Goal: Task Accomplishment & Management: Use online tool/utility

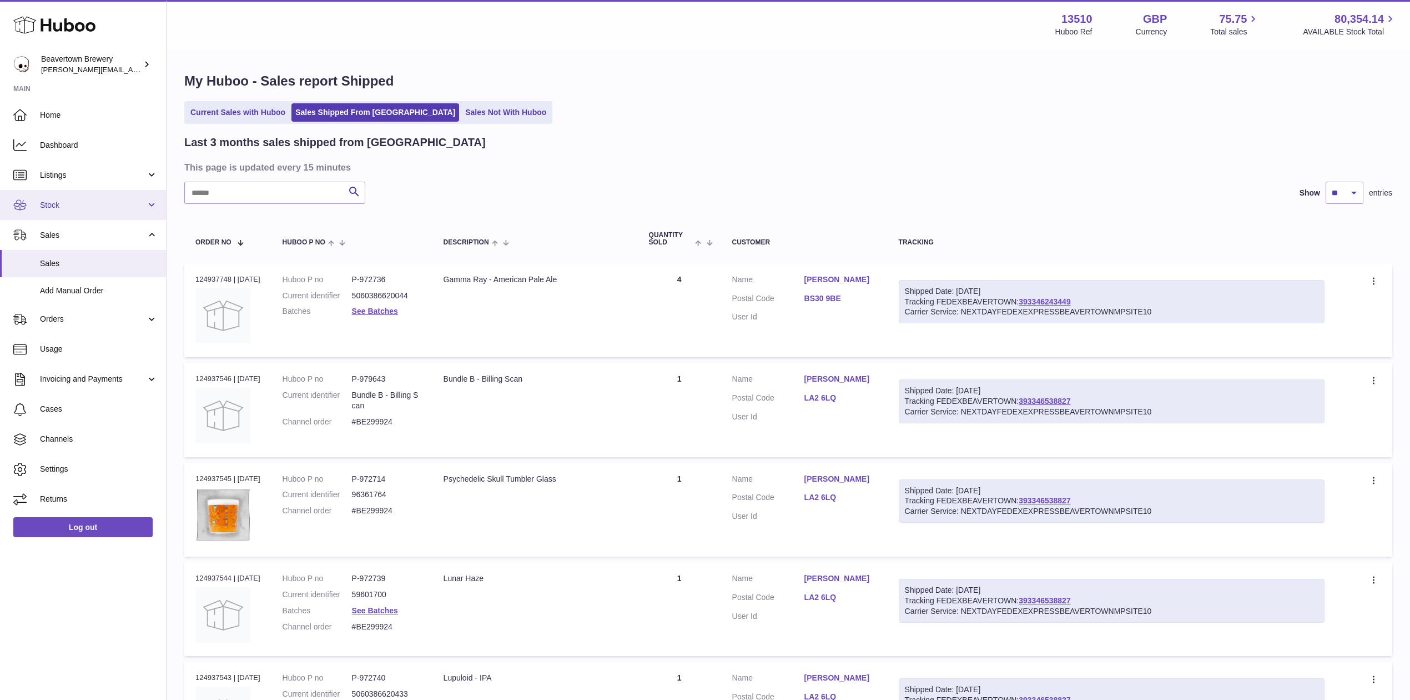
click at [54, 196] on link "Stock" at bounding box center [83, 205] width 166 height 30
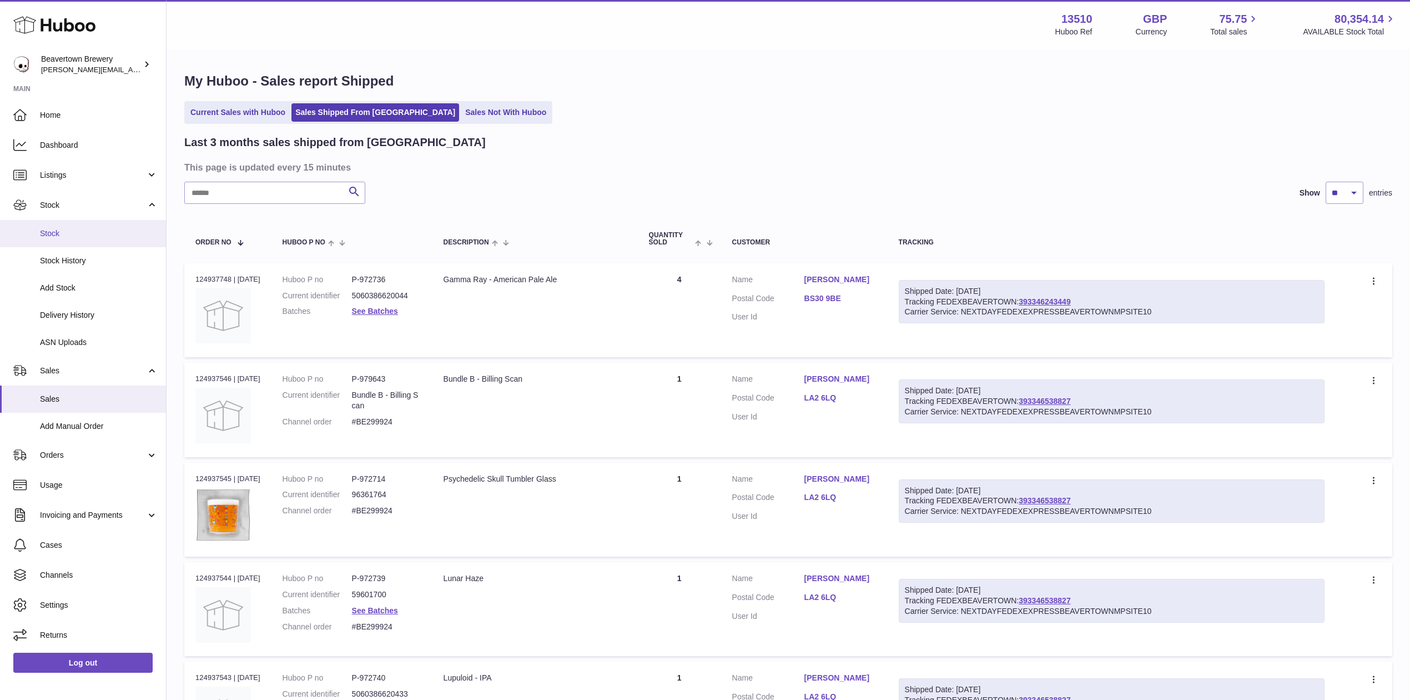
click at [69, 232] on span "Stock" at bounding box center [99, 233] width 118 height 11
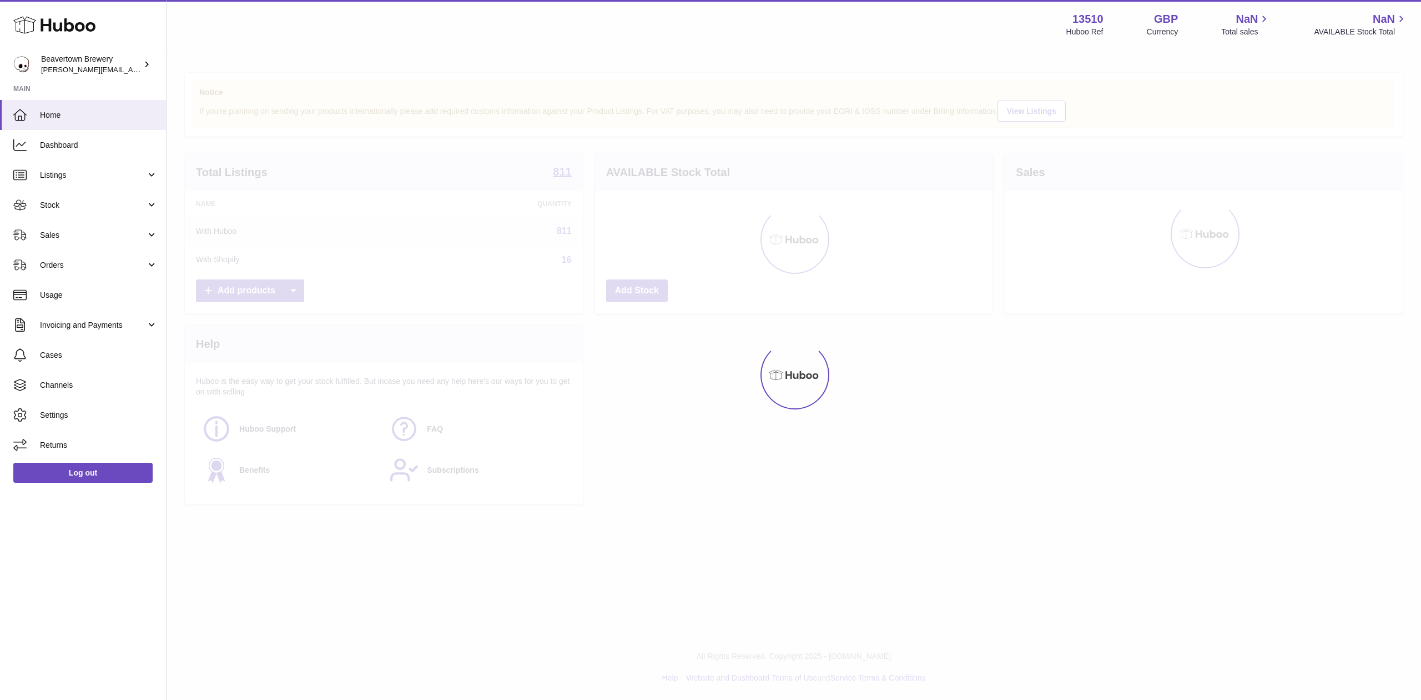
click at [184, 3] on div "Menu Huboo 13510 Huboo Ref GBP Currency NaN Total sales NaN AVAILABLE Stock Tot…" at bounding box center [794, 24] width 1255 height 49
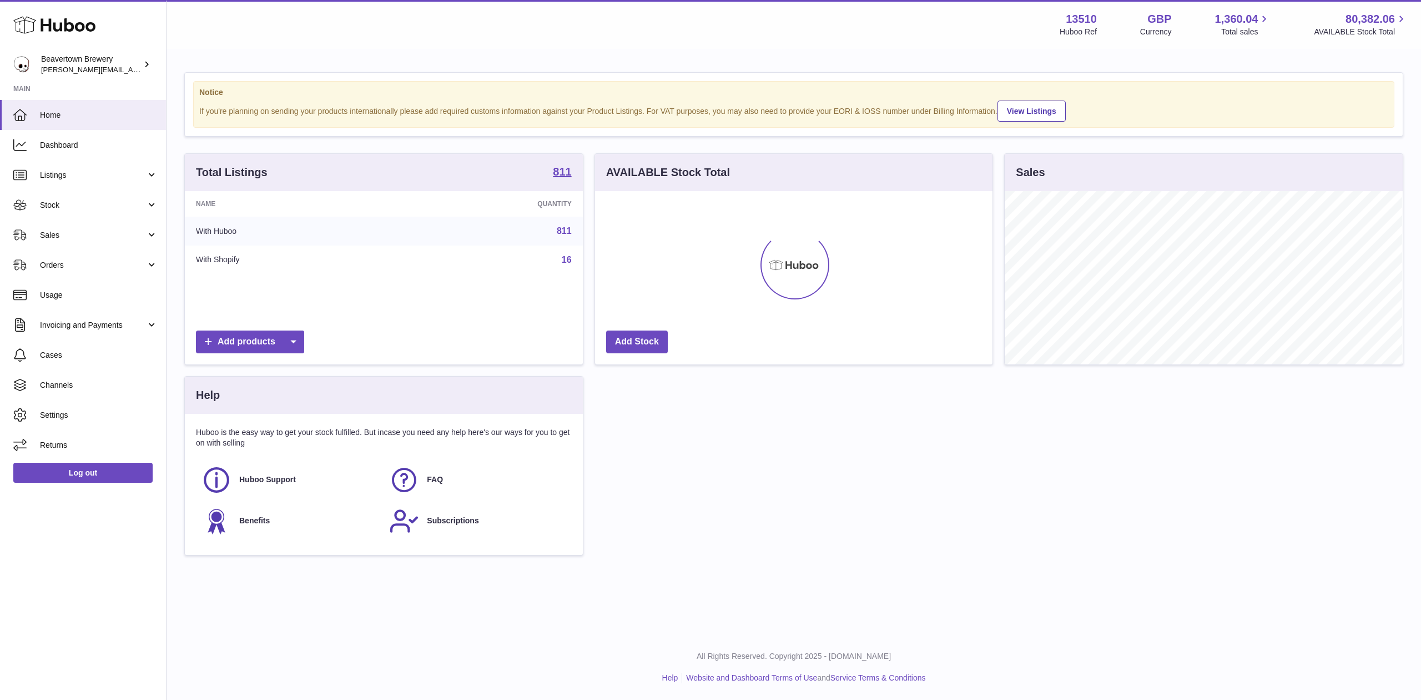
scroll to position [173, 398]
click at [54, 207] on span "Stock" at bounding box center [93, 205] width 106 height 11
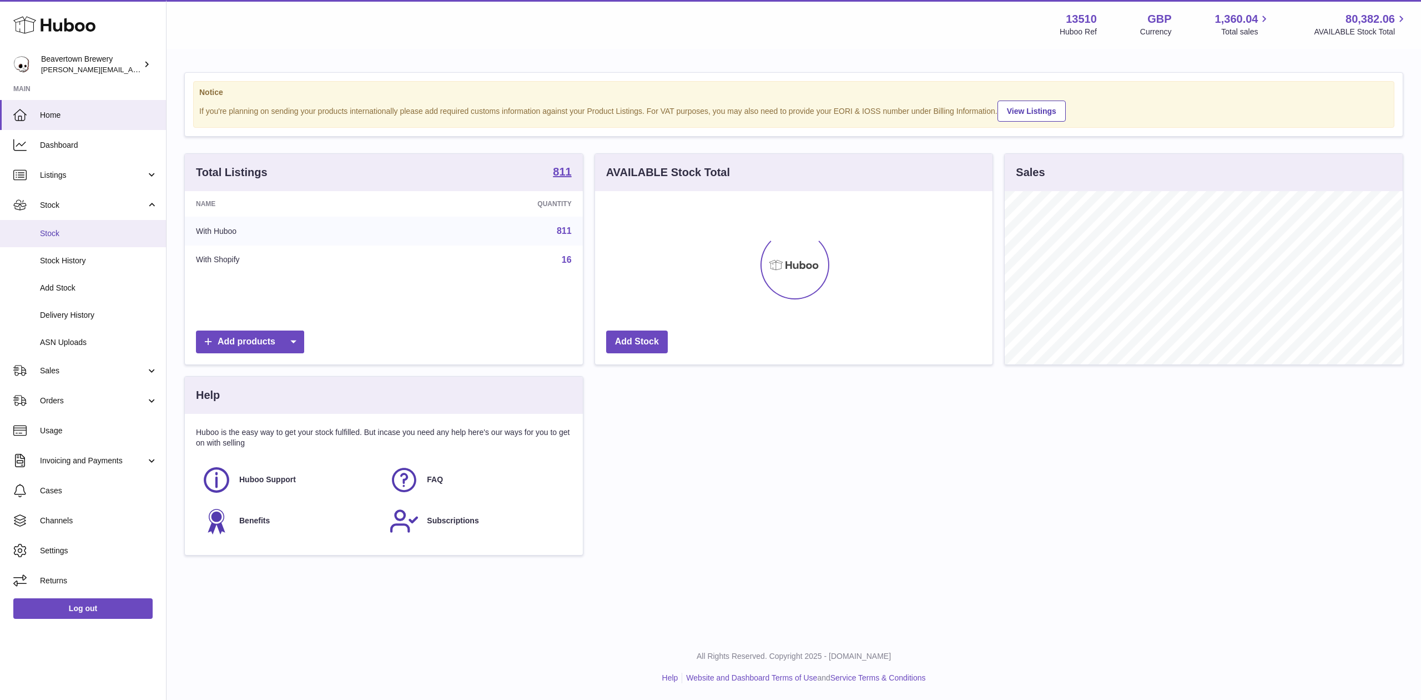
click at [62, 234] on span "Stock" at bounding box center [99, 233] width 118 height 11
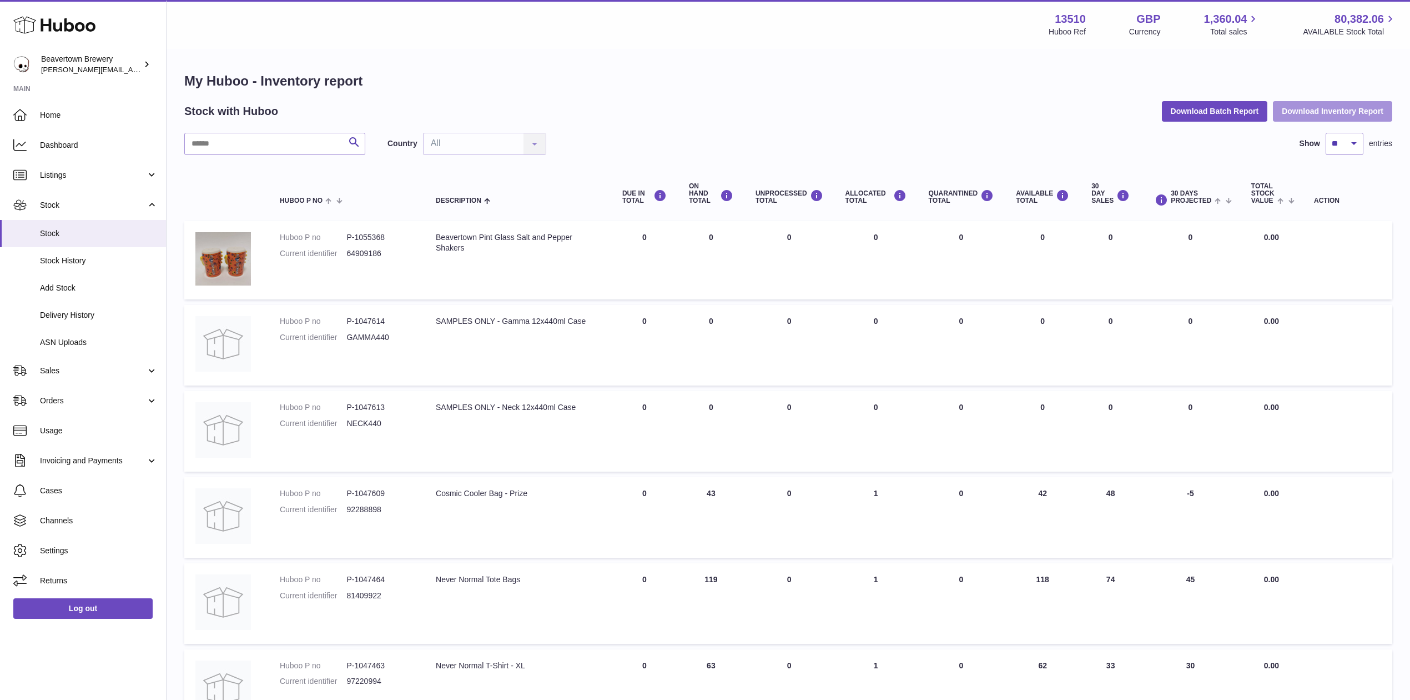
click at [1316, 117] on button "Download Inventory Report" at bounding box center [1332, 111] width 119 height 20
click at [1206, 112] on button "Download Batch Report" at bounding box center [1215, 111] width 106 height 20
click at [63, 366] on span "Sales" at bounding box center [93, 370] width 106 height 11
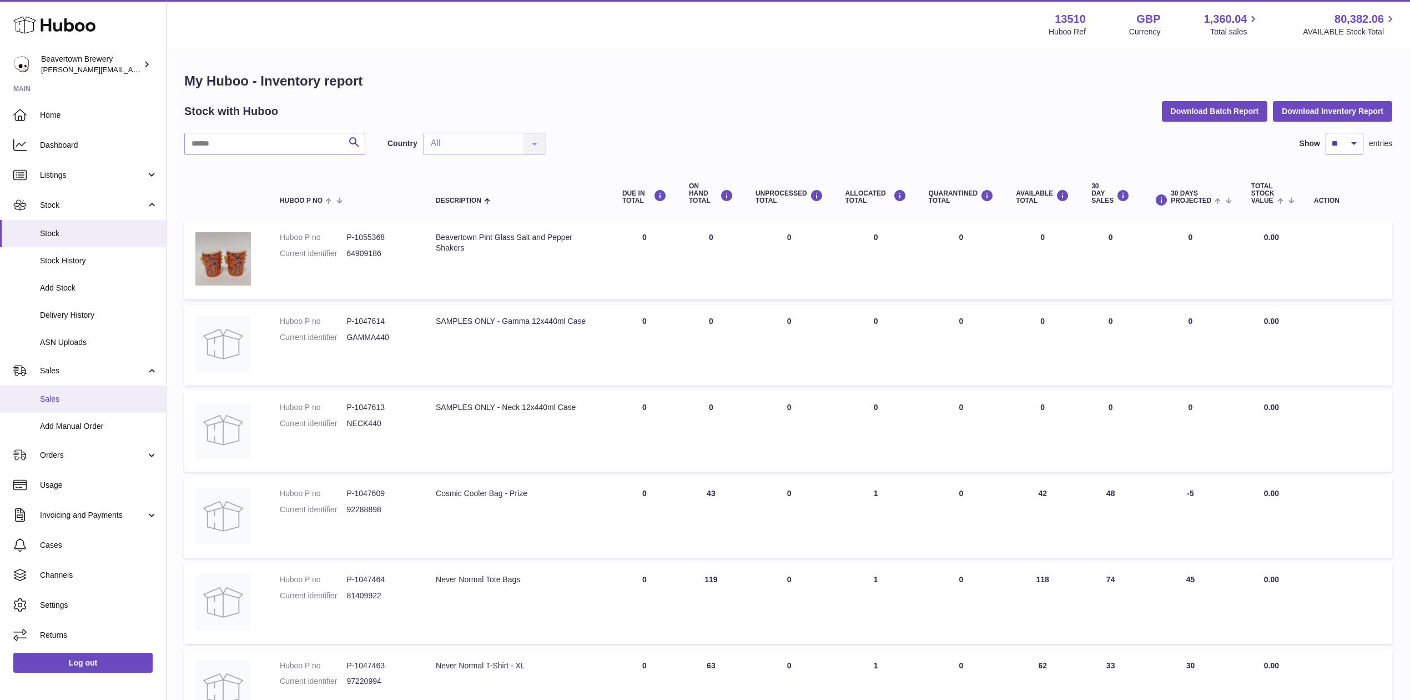
click at [65, 400] on span "Sales" at bounding box center [99, 399] width 118 height 11
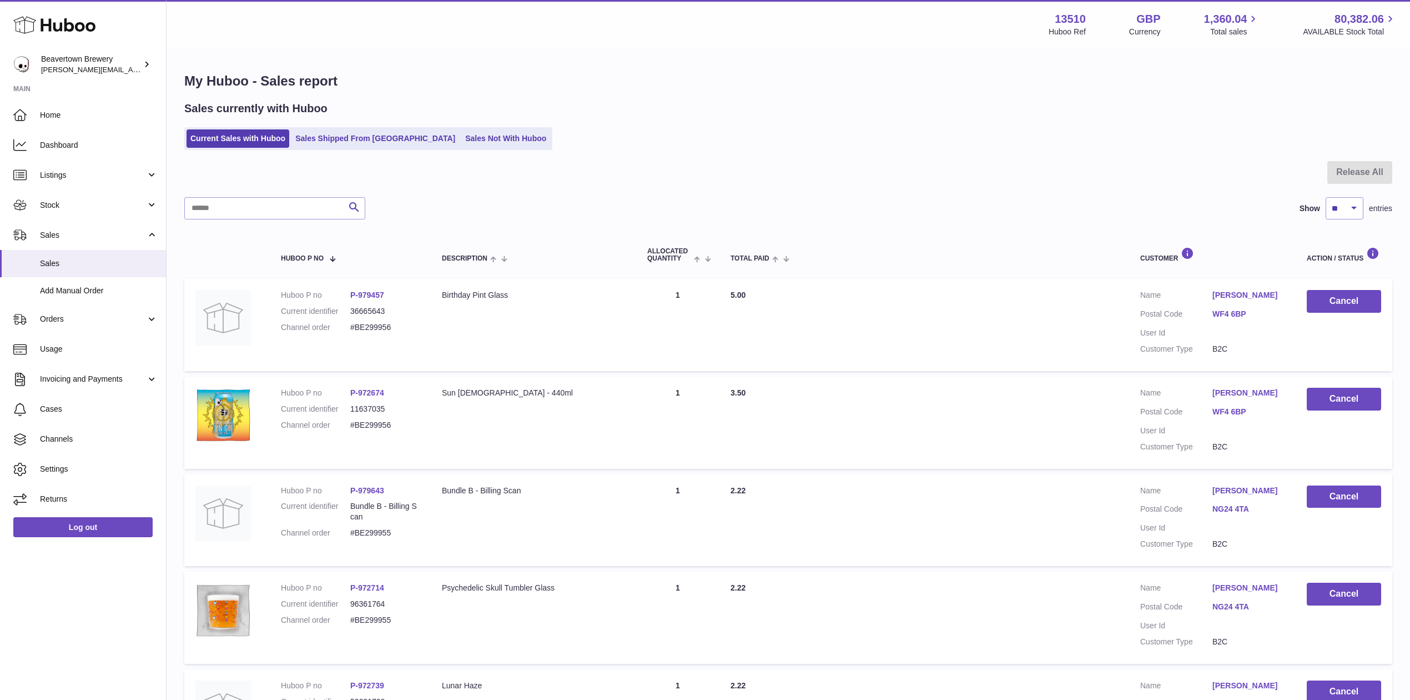
click at [471, 149] on ul "Current Sales with Huboo Sales Shipped From Huboo Sales Not With Huboo" at bounding box center [368, 138] width 368 height 23
click at [471, 141] on link "Sales Not With Huboo" at bounding box center [505, 138] width 89 height 18
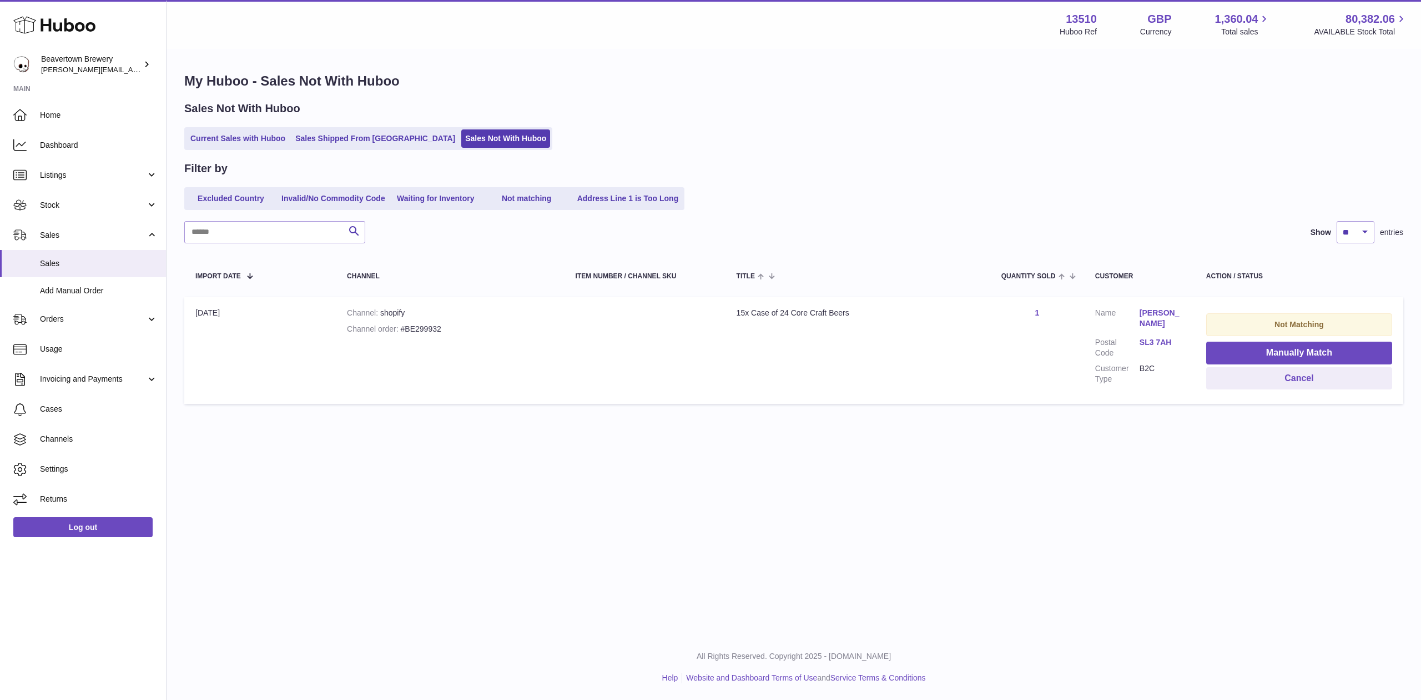
click at [811, 314] on div "15x Case of 24 Core Craft Beers" at bounding box center [858, 313] width 243 height 11
click at [894, 293] on table "Import date Channel Item Number / Channel SKU Title Quantity Sold Customer Acti…" at bounding box center [793, 331] width 1219 height 155
click at [815, 334] on td "Title 15x Case of 24 Core Craft Beers" at bounding box center [858, 350] width 265 height 107
click at [431, 324] on div "Channel order #BE299932" at bounding box center [450, 329] width 207 height 11
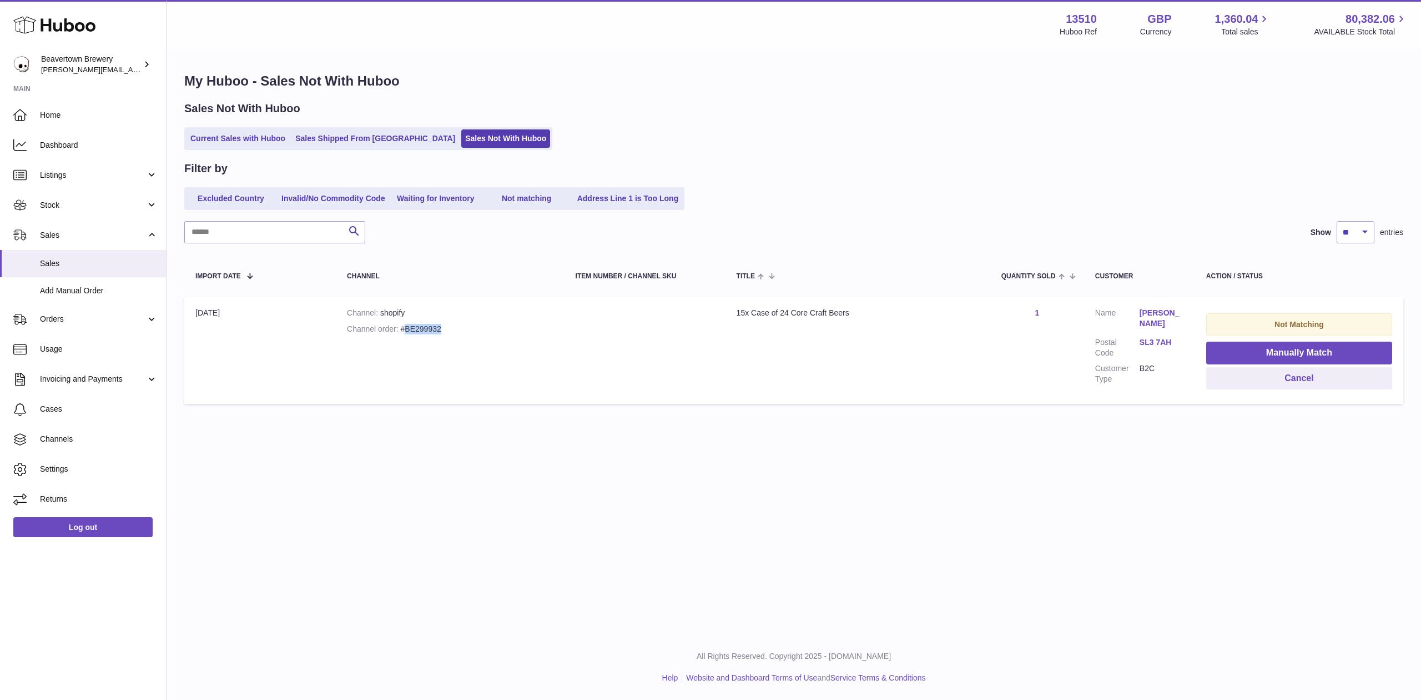
click at [442, 325] on div "Channel order #BE299932" at bounding box center [450, 329] width 207 height 11
drag, startPoint x: 442, startPoint y: 325, endPoint x: 404, endPoint y: 334, distance: 38.9
click at [404, 334] on td "Channel shopify Channel order #BE299932" at bounding box center [450, 350] width 229 height 107
copy div "BE299932"
click at [312, 148] on ul "Current Sales with Huboo Sales Shipped From Huboo Sales Not With Huboo" at bounding box center [368, 138] width 368 height 23
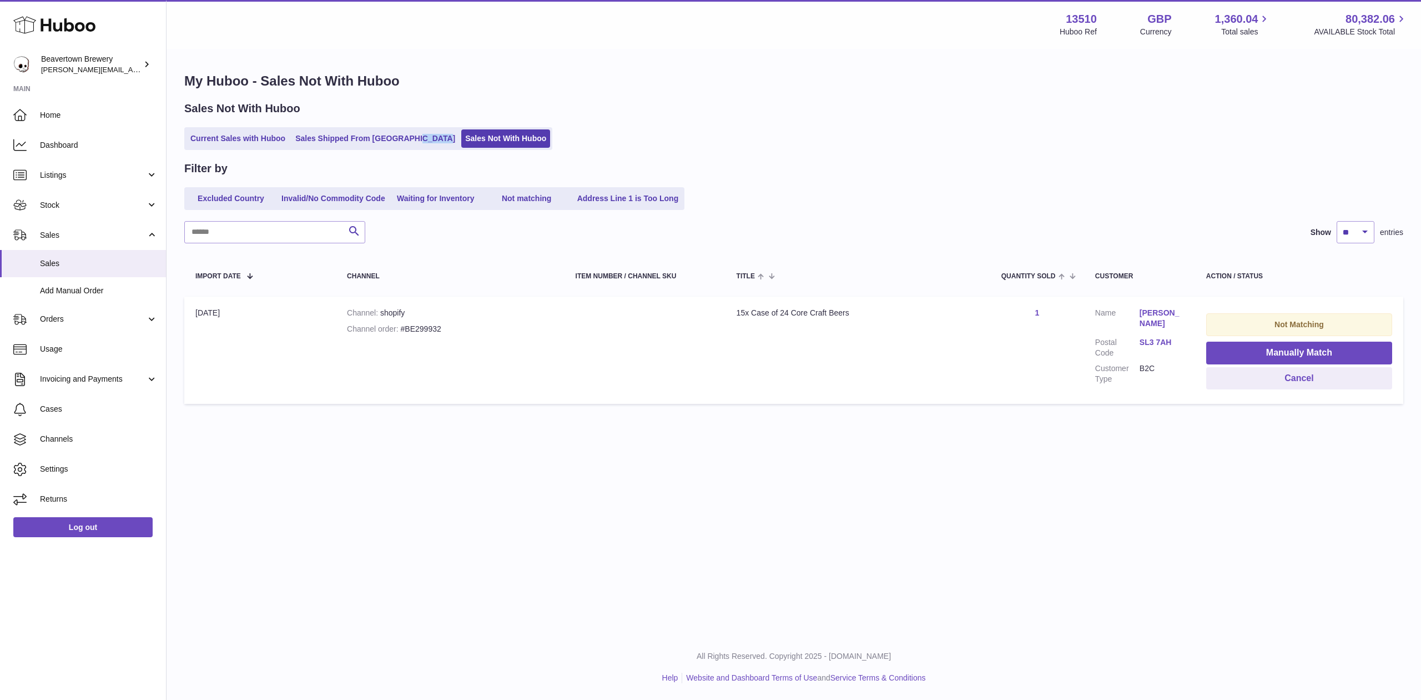
click at [312, 148] on ul "Current Sales with Huboo Sales Shipped From Huboo Sales Not With Huboo" at bounding box center [368, 138] width 368 height 23
click at [320, 141] on link "Sales Shipped From [GEOGRAPHIC_DATA]" at bounding box center [376, 138] width 168 height 18
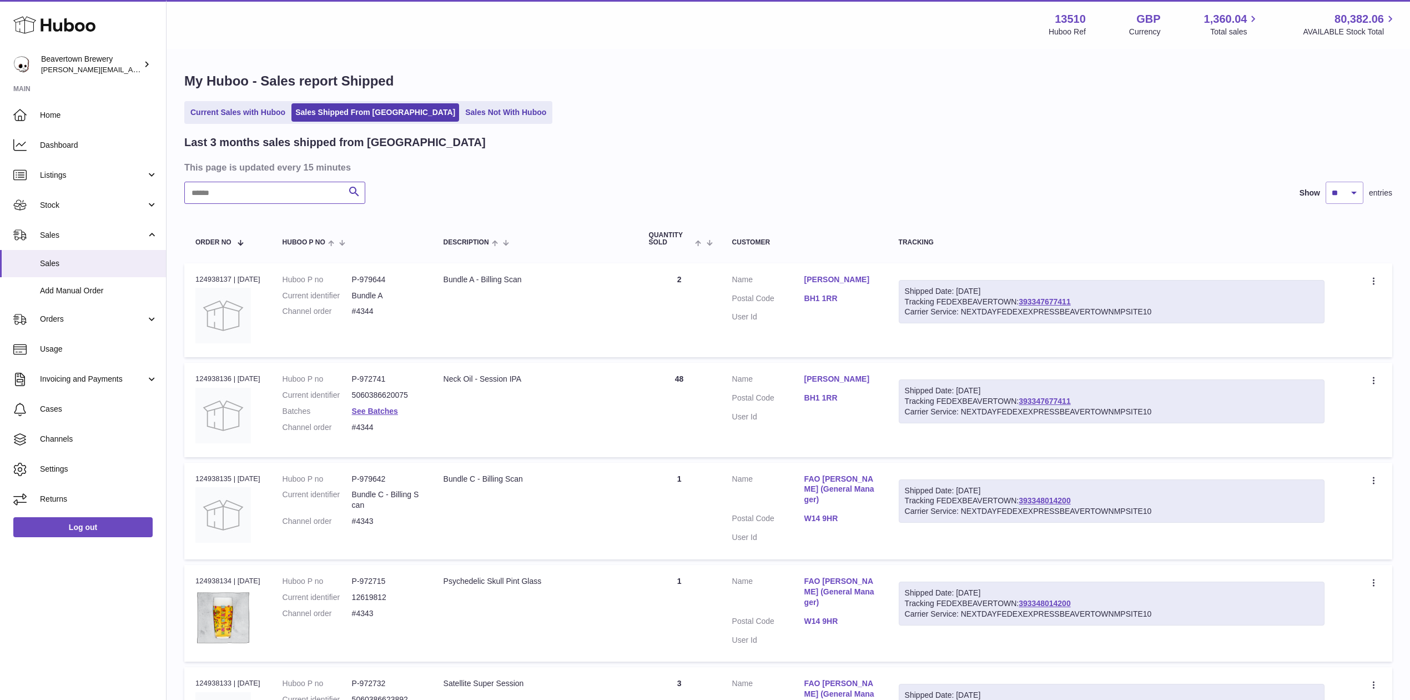
click at [281, 195] on input "text" at bounding box center [274, 193] width 181 height 22
paste input "*****"
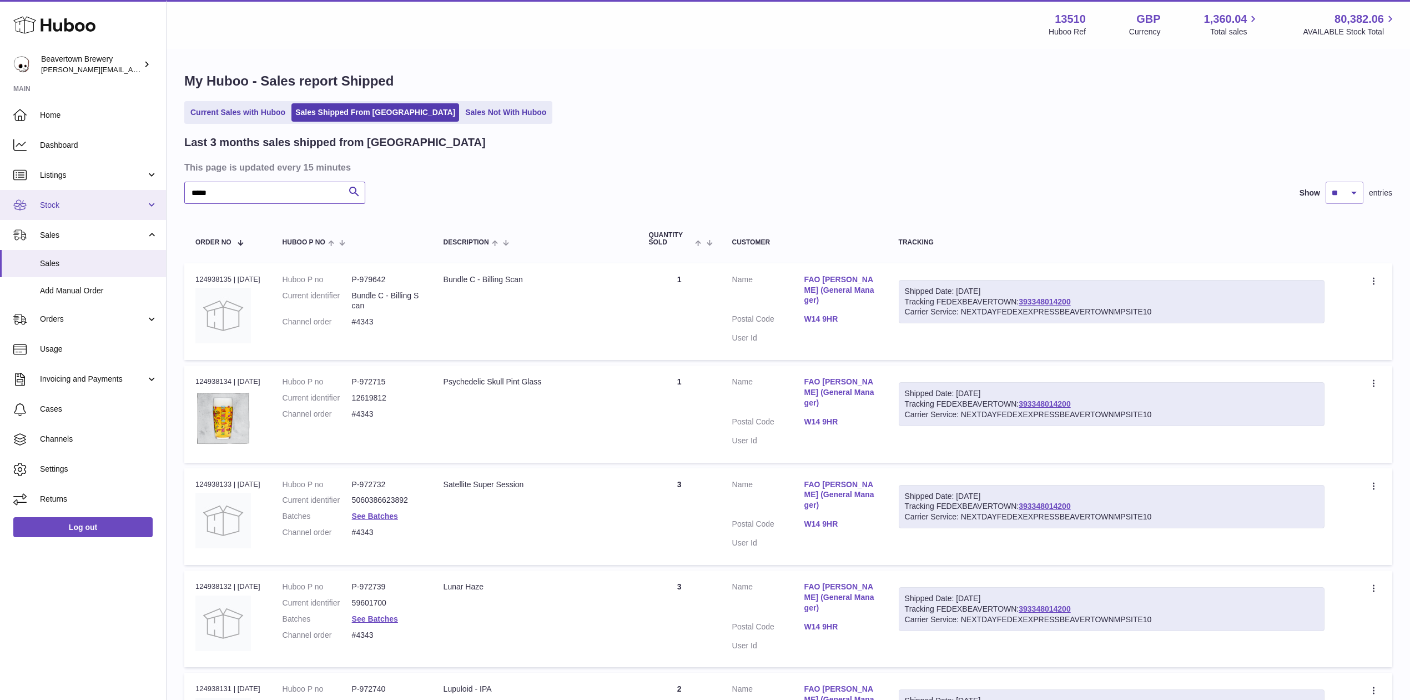
drag, startPoint x: 240, startPoint y: 194, endPoint x: 143, endPoint y: 195, distance: 97.2
click at [147, 195] on div "Huboo Beavertown Brewery [PERSON_NAME][EMAIL_ADDRESS][PERSON_NAME][DOMAIN_NAME]…" at bounding box center [705, 636] width 1410 height 1273
paste input "text"
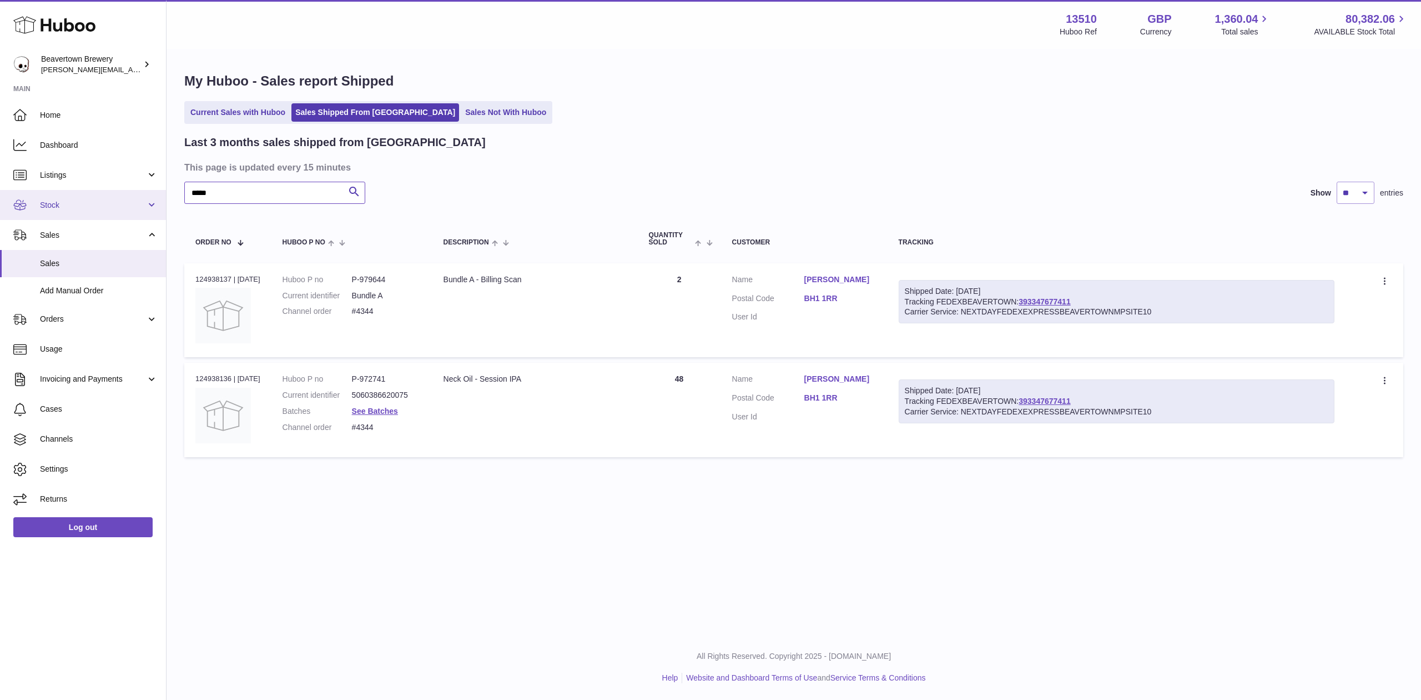
drag, startPoint x: 267, startPoint y: 190, endPoint x: 144, endPoint y: 193, distance: 122.8
click at [148, 194] on div "Huboo Beavertown Brewery [PERSON_NAME][EMAIL_ADDRESS][PERSON_NAME][DOMAIN_NAME]…" at bounding box center [710, 350] width 1421 height 700
paste input "text"
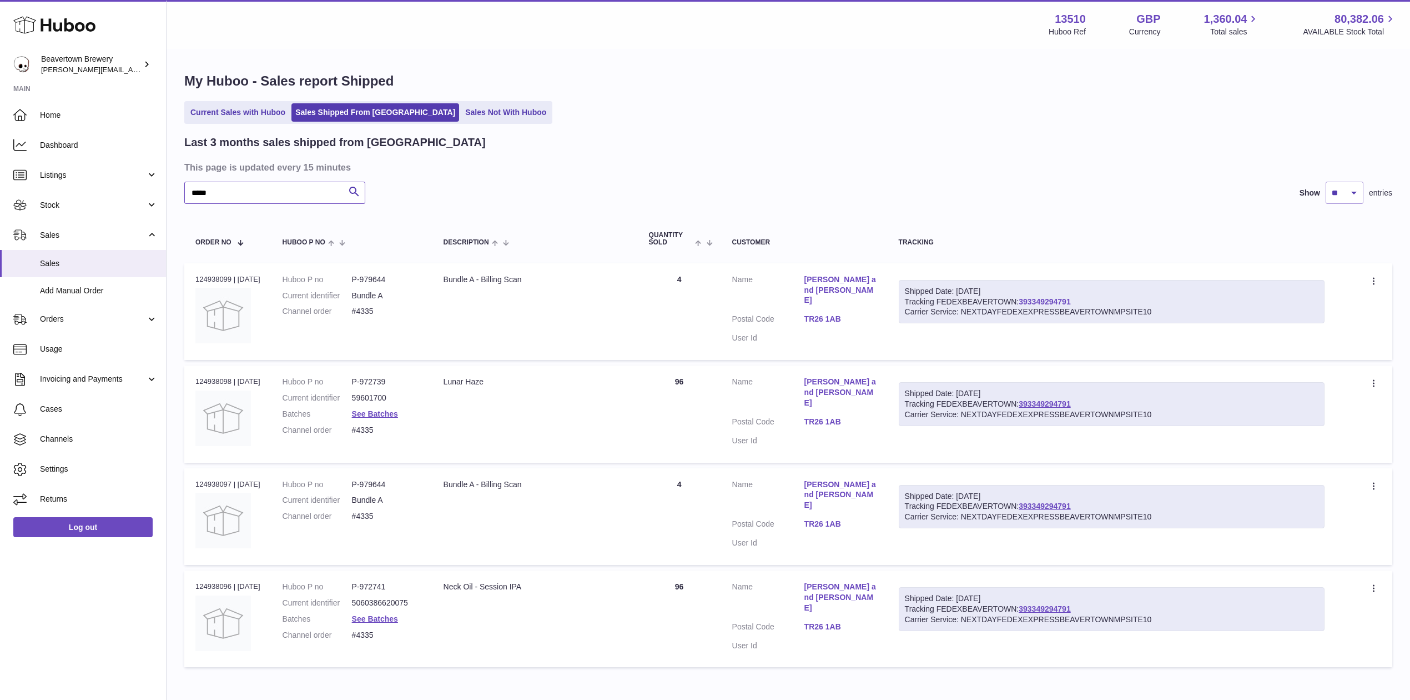
type input "*****"
click at [125, 279] on link "Add Manual Order" at bounding box center [83, 290] width 166 height 27
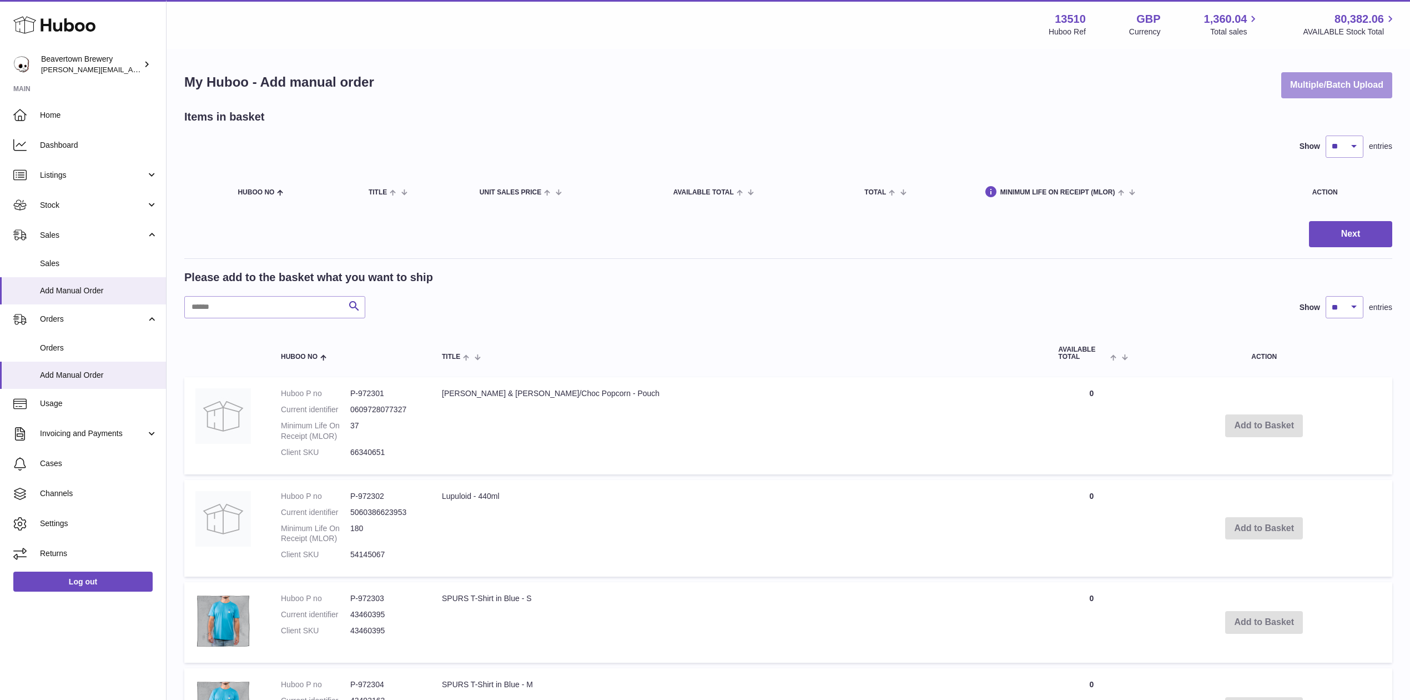
click at [1298, 86] on button "Multiple/Batch Upload" at bounding box center [1337, 85] width 111 height 26
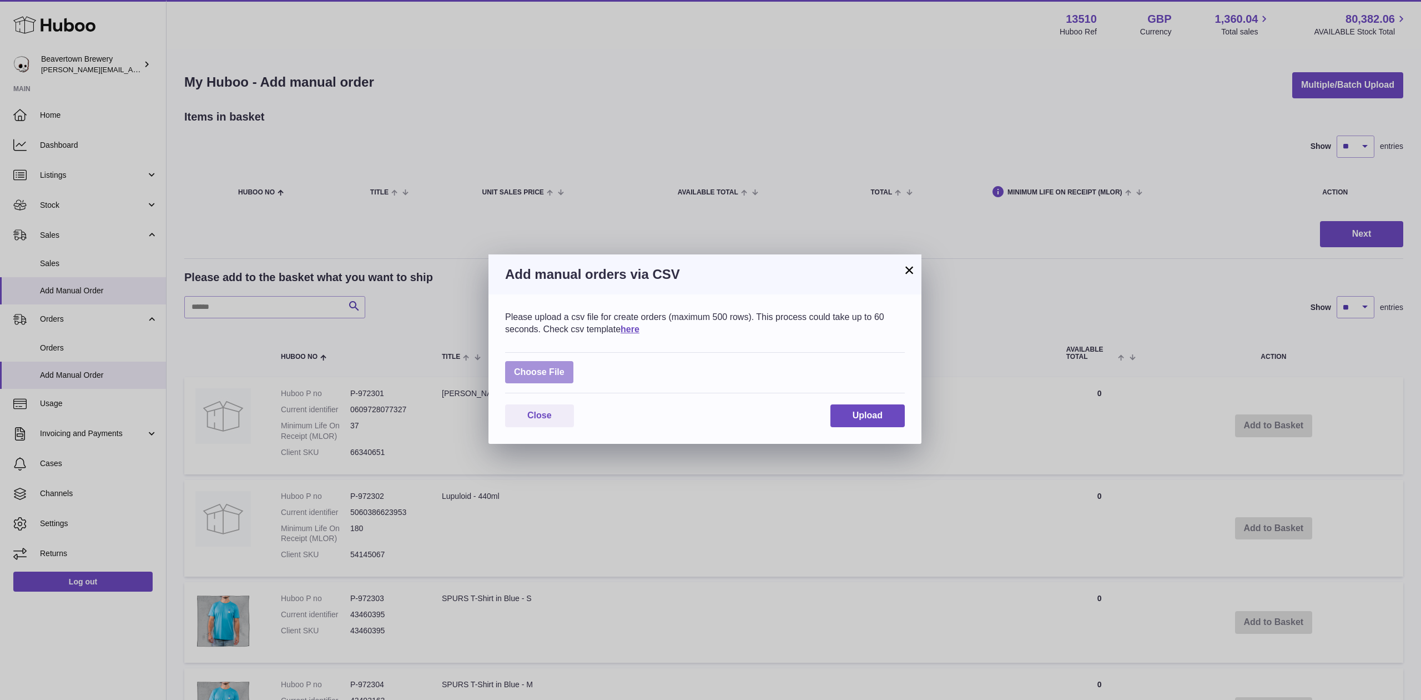
click at [566, 372] on label at bounding box center [539, 372] width 68 height 23
click at [565, 367] on input "file" at bounding box center [565, 366] width 1 height 1
type input "**********"
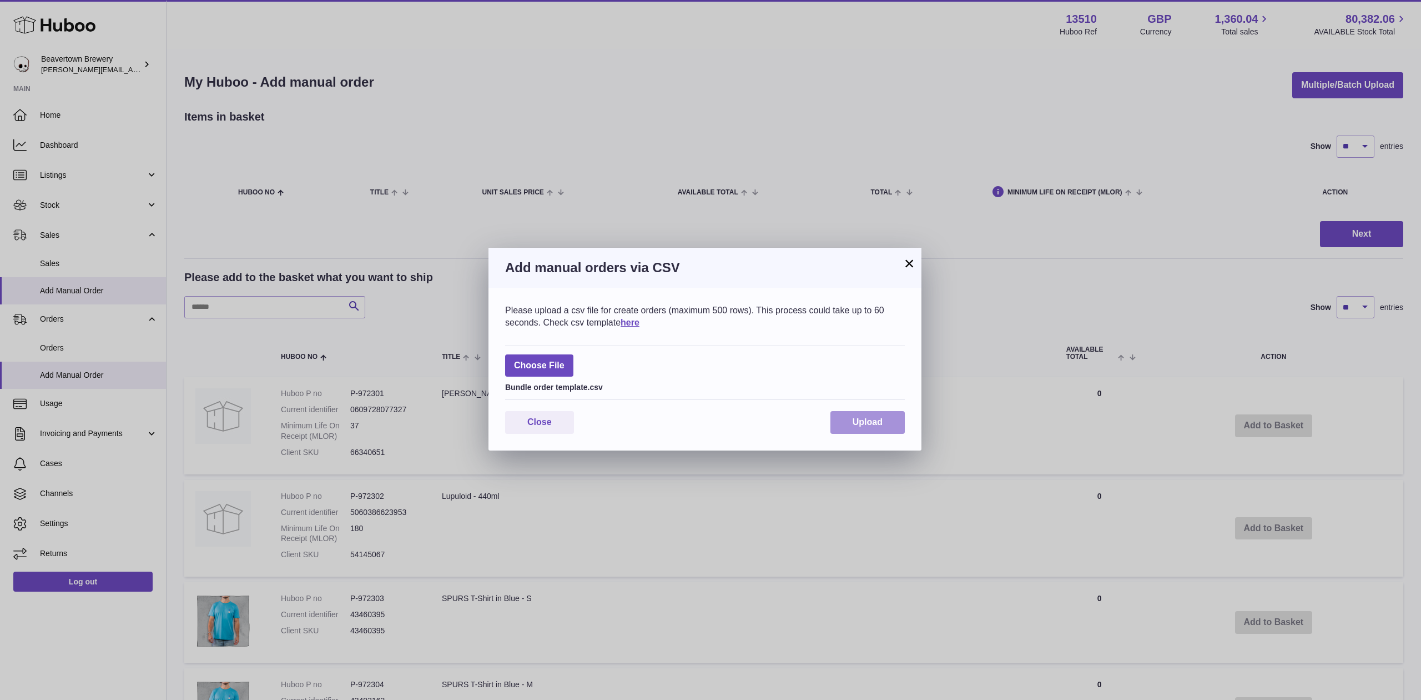
click at [841, 411] on button "Upload" at bounding box center [868, 422] width 74 height 23
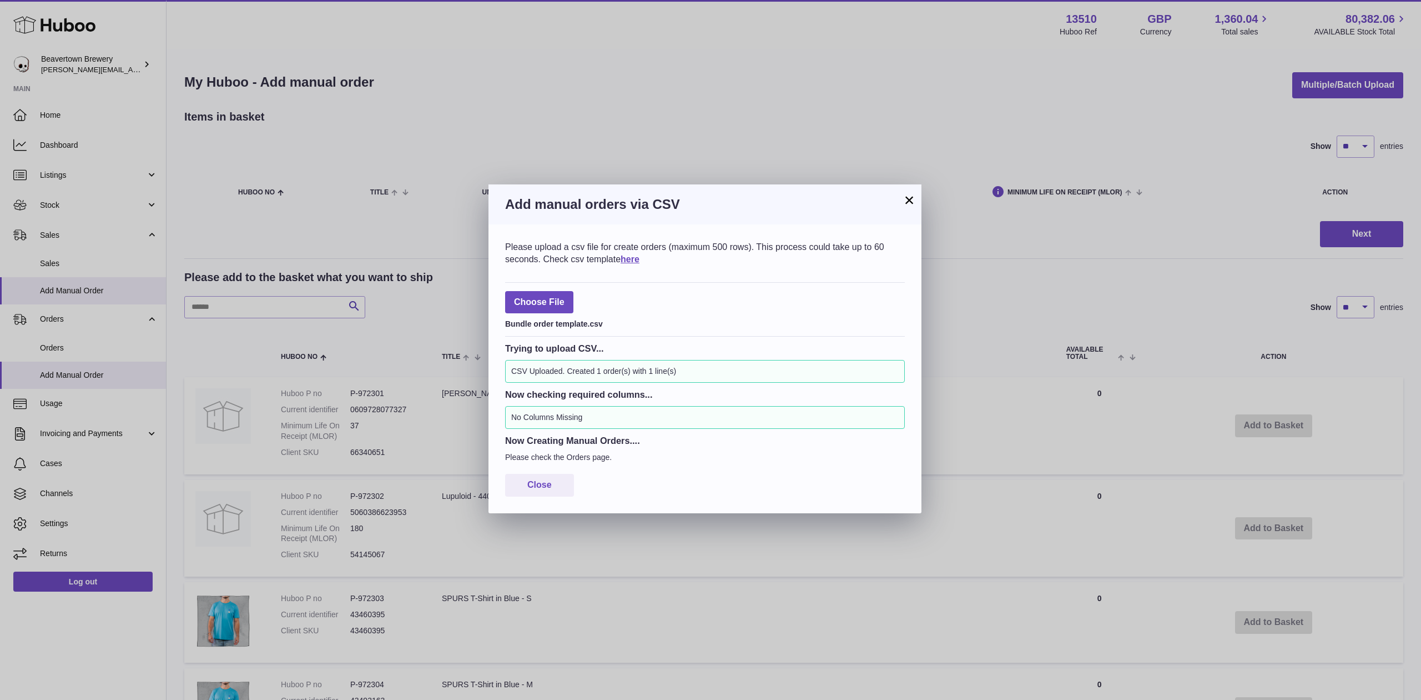
click at [906, 207] on button "×" at bounding box center [909, 199] width 13 height 13
